Goal: Task Accomplishment & Management: Complete application form

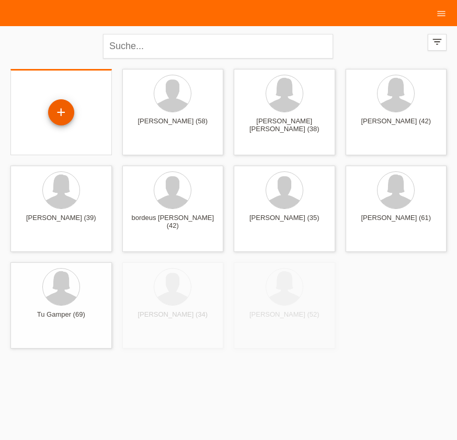
click at [56, 100] on div "+" at bounding box center [61, 112] width 26 height 26
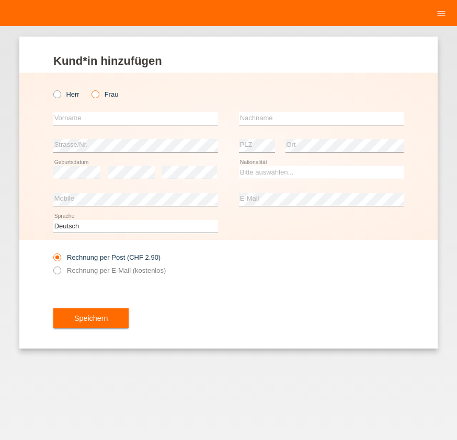
click at [90, 89] on icon at bounding box center [90, 89] width 0 height 0
click at [94, 97] on input "Frau" at bounding box center [95, 93] width 7 height 7
radio input "true"
click at [104, 118] on input "text" at bounding box center [135, 118] width 165 height 13
type input "puhiza"
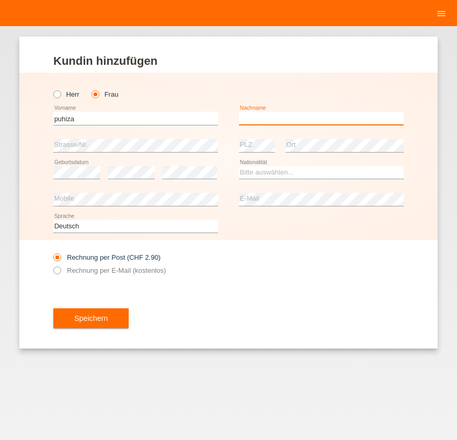
click at [242, 113] on input "text" at bounding box center [321, 118] width 165 height 13
type input "murati"
click at [139, 163] on div "error" at bounding box center [131, 173] width 47 height 27
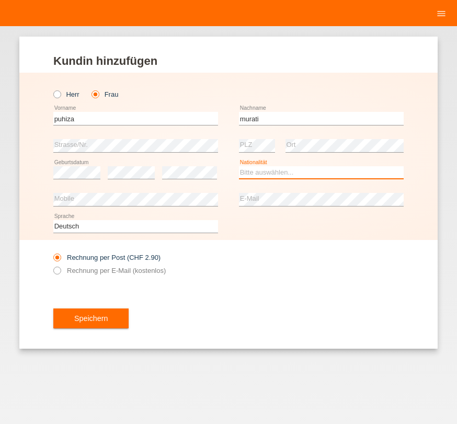
click at [298, 172] on select "Bitte auswählen... Schweiz Deutschland Liechtenstein Österreich ------------ Af…" at bounding box center [321, 172] width 165 height 13
click at [324, 174] on select "Bitte auswählen... Schweiz Deutschland Liechtenstein Österreich ------------ Af…" at bounding box center [321, 172] width 165 height 13
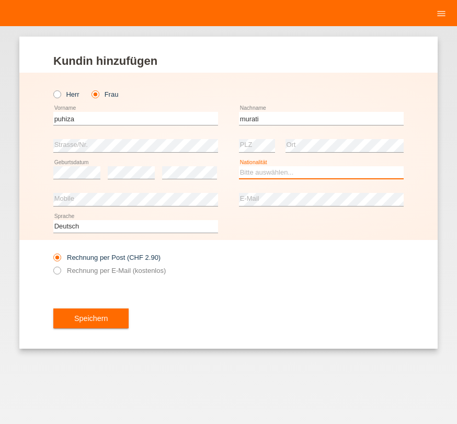
click at [324, 174] on select "Bitte auswählen... Schweiz Deutschland Liechtenstein Österreich ------------ Af…" at bounding box center [321, 172] width 165 height 13
select select "RS"
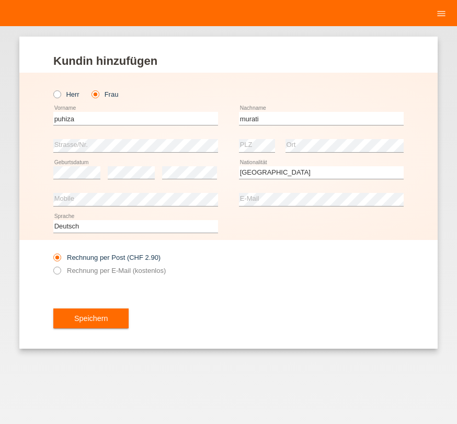
click at [434, 156] on div "Herr Frau puhiza error Vorname C" at bounding box center [228, 156] width 418 height 167
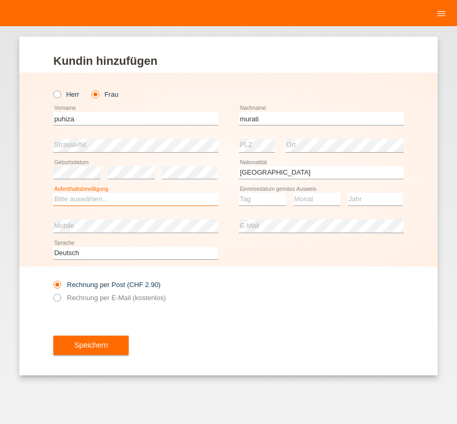
click at [125, 203] on select "Bitte auswählen... C B B - Flüchtlingsstatus Andere" at bounding box center [135, 199] width 165 height 13
click at [123, 204] on select "Bitte auswählen... C B B - Flüchtlingsstatus Andere" at bounding box center [135, 199] width 165 height 13
select select "C"
click at [0, 0] on option "C" at bounding box center [0, 0] width 0 height 0
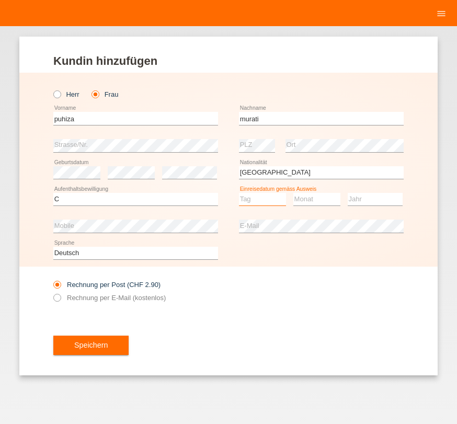
click at [275, 199] on select "Tag 01 02 03 04 05 06 07 08 09 10 11" at bounding box center [262, 199] width 47 height 13
click at [267, 198] on select "Tag 01 02 03 04 05 06 07 08 09 10 11" at bounding box center [262, 199] width 47 height 13
select select "18"
click at [0, 0] on option "18" at bounding box center [0, 0] width 0 height 0
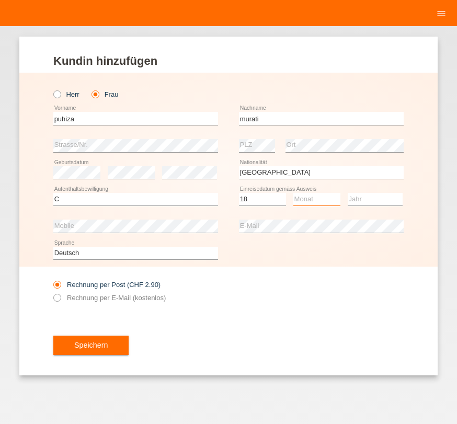
click at [327, 202] on select "Monat 01 02 03 04 05 06 07 08 09 10 11" at bounding box center [316, 199] width 47 height 13
select select "02"
click at [0, 0] on option "02" at bounding box center [0, 0] width 0 height 0
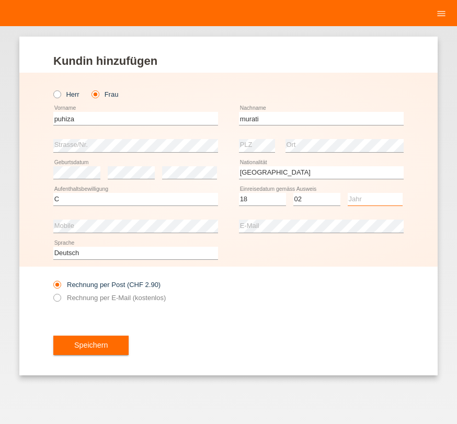
click at [372, 198] on select "Jahr 2025 2024 2023 2022 2021 2020 2019 2018 2017 2016 2015 2014 2013 2012 2011…" at bounding box center [375, 199] width 55 height 13
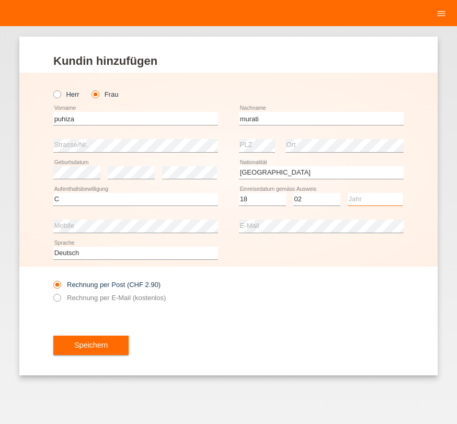
click at [372, 198] on select "Jahr 2025 2024 2023 2022 2021 2020 2019 2018 2017 2016 2015 2014 2013 2012 2011…" at bounding box center [375, 199] width 55 height 13
click at [367, 201] on select "Jahr 2025 2024 2023 2022 2021 2020 2019 2018 2017 2016 2015 2014 2013 2012 2011…" at bounding box center [375, 199] width 55 height 13
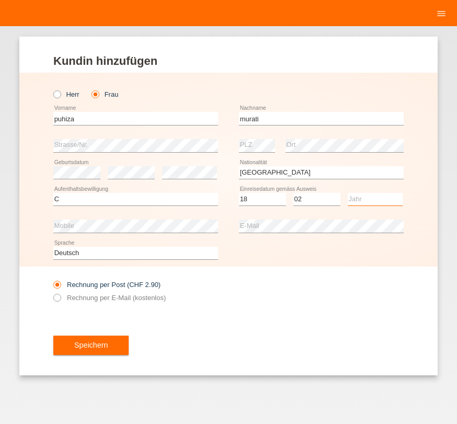
click at [367, 201] on select "Jahr 2025 2024 2023 2022 2021 2020 2019 2018 2017 2016 2015 2014 2013 2012 2011…" at bounding box center [375, 199] width 55 height 13
select select "2006"
click at [0, 0] on option "2006" at bounding box center [0, 0] width 0 height 0
click at [62, 293] on div "Rechnung per Post (CHF 2.90) Rechnung per E-Mail (kostenlos)" at bounding box center [135, 291] width 165 height 26
click at [52, 292] on icon at bounding box center [52, 292] width 0 height 0
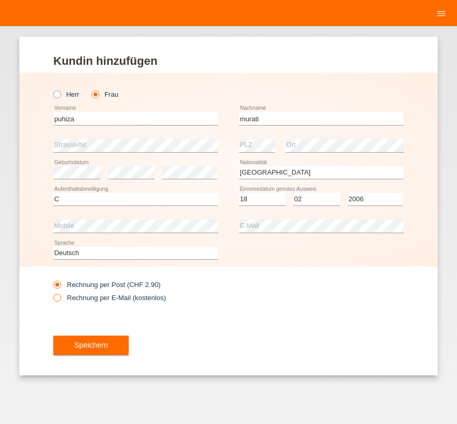
click at [55, 298] on input "Rechnung per E-Mail (kostenlos)" at bounding box center [56, 300] width 7 height 13
radio input "true"
click at [91, 340] on button "Speichern" at bounding box center [90, 346] width 75 height 20
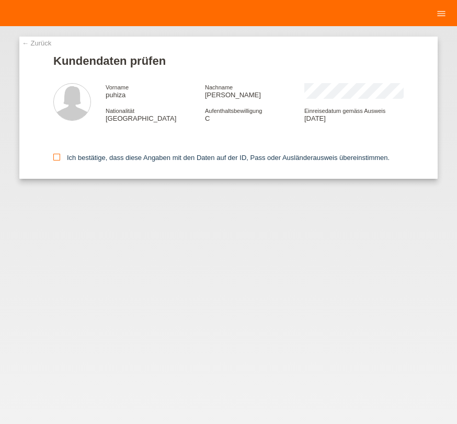
click at [55, 158] on icon at bounding box center [56, 157] width 7 height 7
click at [55, 158] on input "Ich bestätige, dass diese Angaben mit den Daten auf der ID, Pass oder Ausländer…" at bounding box center [56, 157] width 7 height 7
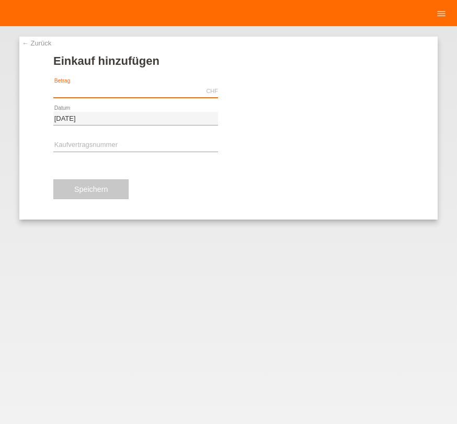
click at [121, 92] on input "text" at bounding box center [135, 91] width 165 height 13
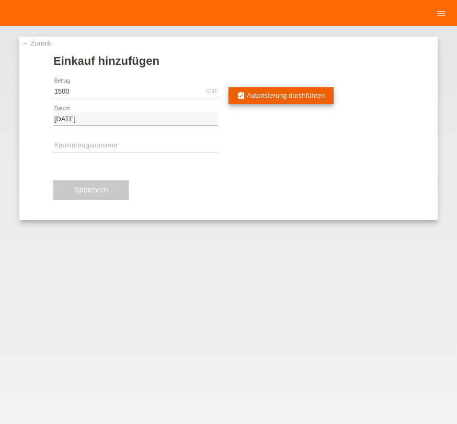
type input "1500.00"
click at [302, 98] on span "Autorisierung durchführen" at bounding box center [286, 96] width 78 height 8
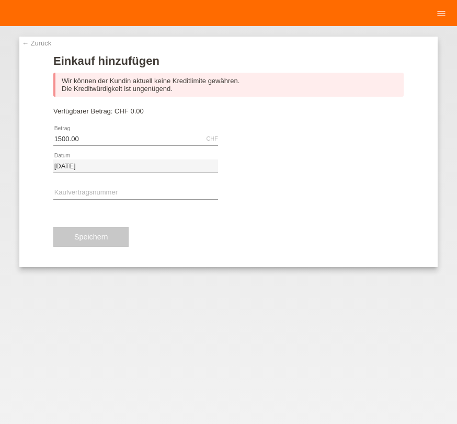
click at [46, 42] on link "← Zurück" at bounding box center [36, 43] width 29 height 8
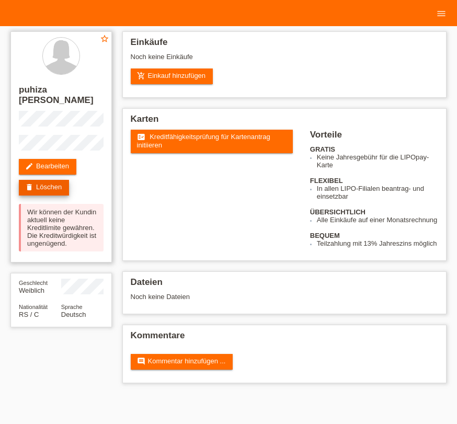
click at [50, 180] on link "delete Löschen" at bounding box center [44, 188] width 50 height 16
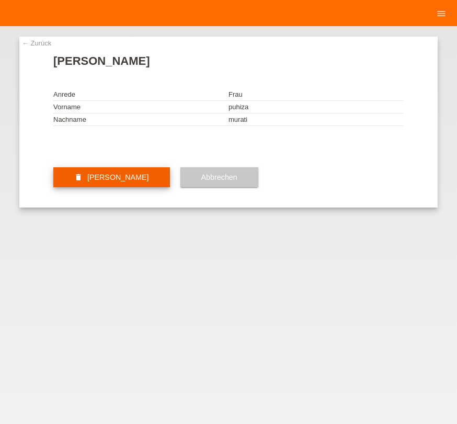
click at [120, 187] on button "delete [PERSON_NAME]" at bounding box center [111, 177] width 117 height 20
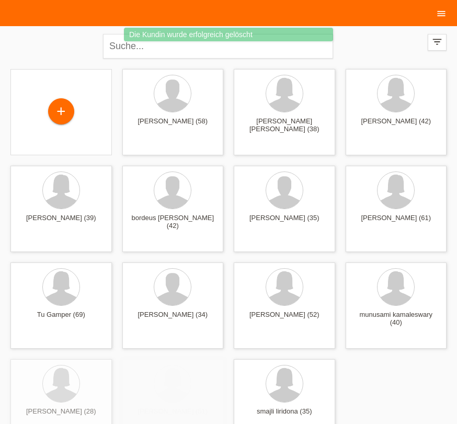
click at [446, 10] on link "menu" at bounding box center [441, 13] width 21 height 6
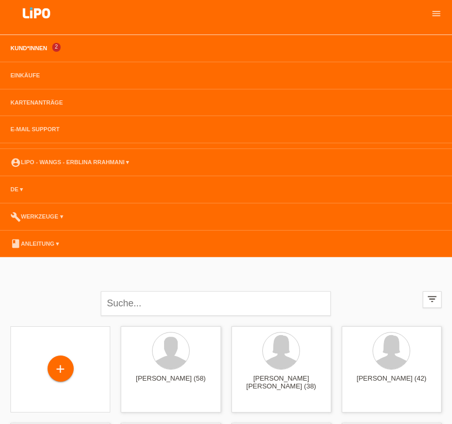
click at [99, 156] on li "account_circle LIPO - Wangs - Erblina Rrahmani ▾" at bounding box center [226, 162] width 452 height 27
click at [101, 160] on link "account_circle LIPO - Wangs - Erblina Rrahmani ▾" at bounding box center [69, 162] width 129 height 6
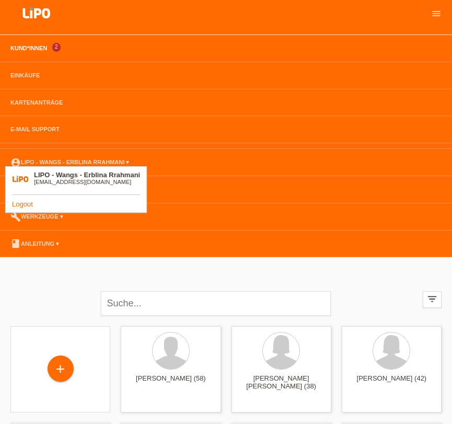
click at [21, 203] on link "Logout" at bounding box center [22, 204] width 21 height 8
